Goal: Task Accomplishment & Management: Complete application form

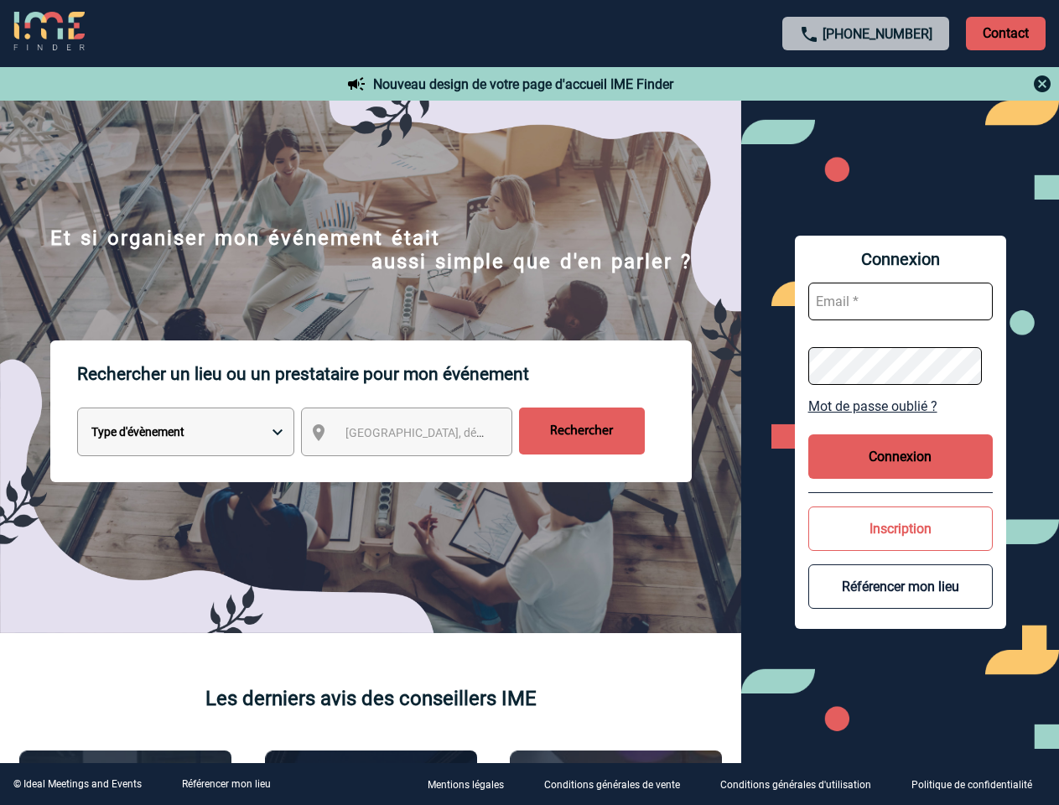
click at [529, 402] on p "Rechercher un lieu ou un prestataire pour mon événement" at bounding box center [384, 373] width 615 height 67
click at [1005, 33] on p "Contact" at bounding box center [1006, 34] width 80 height 34
click at [584, 84] on div at bounding box center [292, 222] width 584 height 444
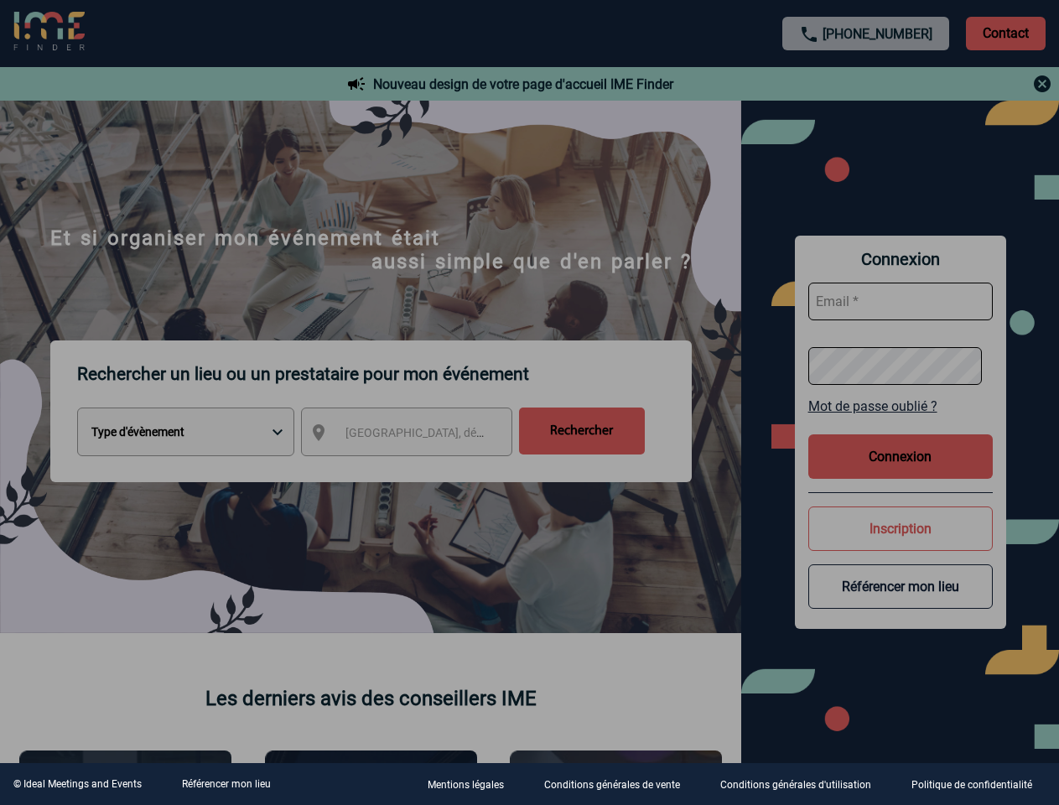
click at [422, 435] on div at bounding box center [529, 402] width 1059 height 805
click at [901, 406] on div at bounding box center [529, 402] width 1059 height 805
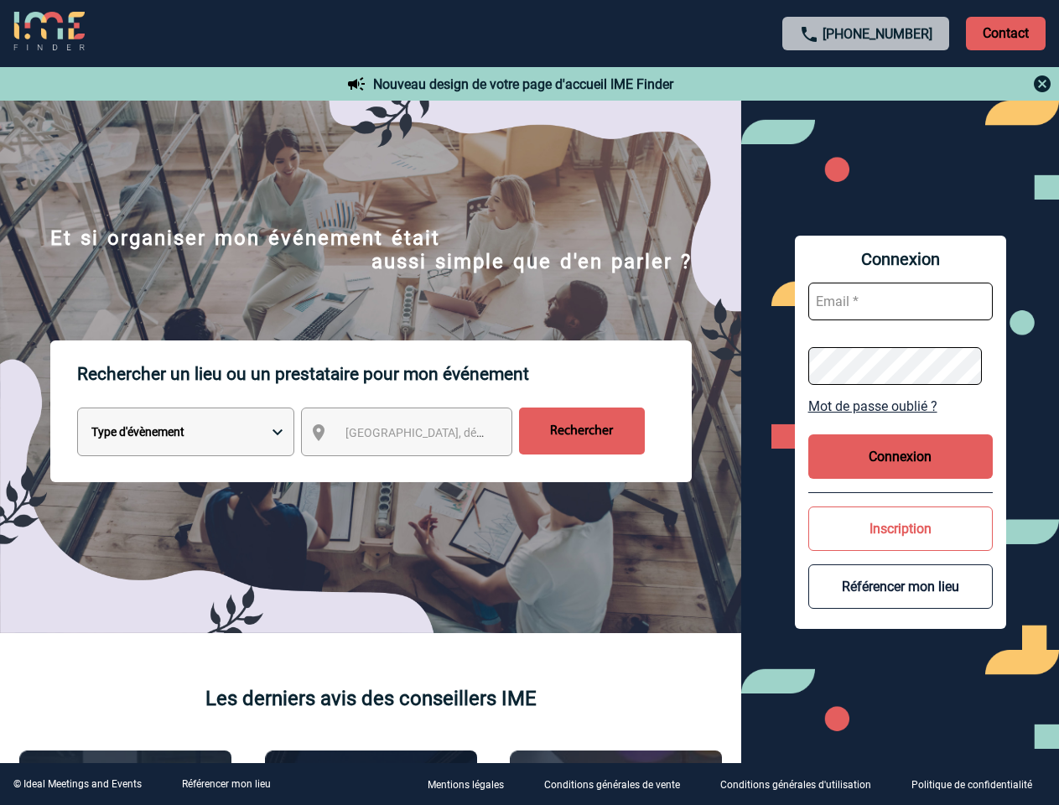
click at [901, 456] on button "Connexion" at bounding box center [900, 456] width 184 height 44
click at [901, 528] on button "Inscription" at bounding box center [900, 528] width 184 height 44
click at [617, 469] on div at bounding box center [308, 234] width 617 height 469
click at [226, 784] on link "Référencer mon lieu" at bounding box center [226, 784] width 89 height 12
